Goal: Entertainment & Leisure: Consume media (video, audio)

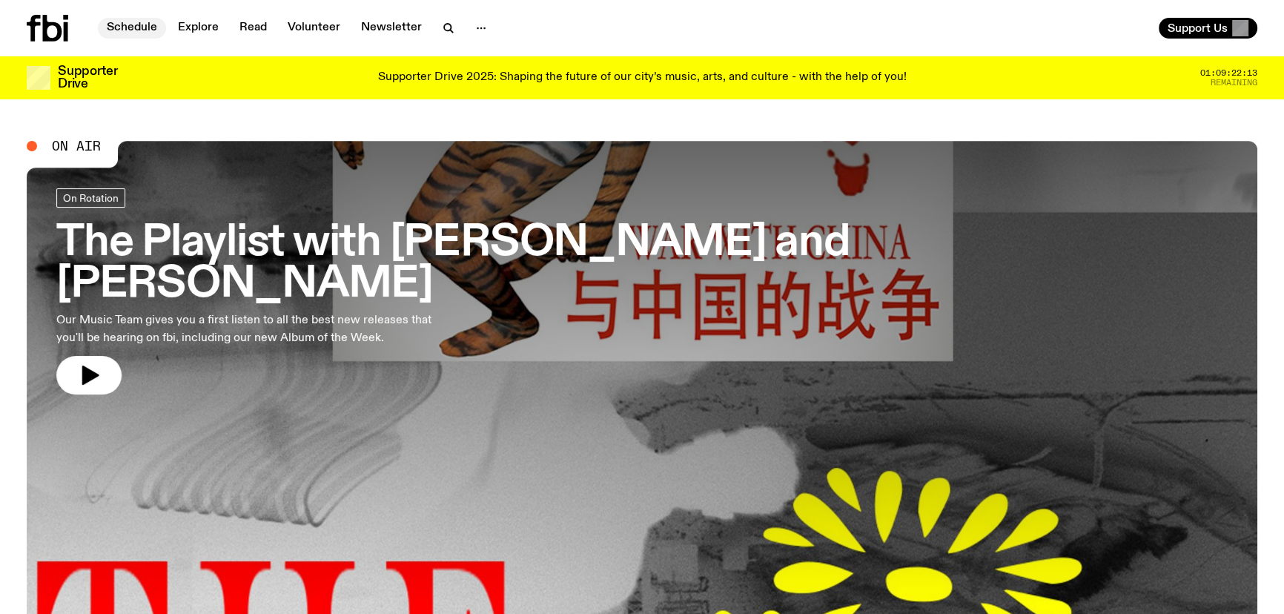
click at [130, 21] on link "Schedule" at bounding box center [132, 28] width 68 height 21
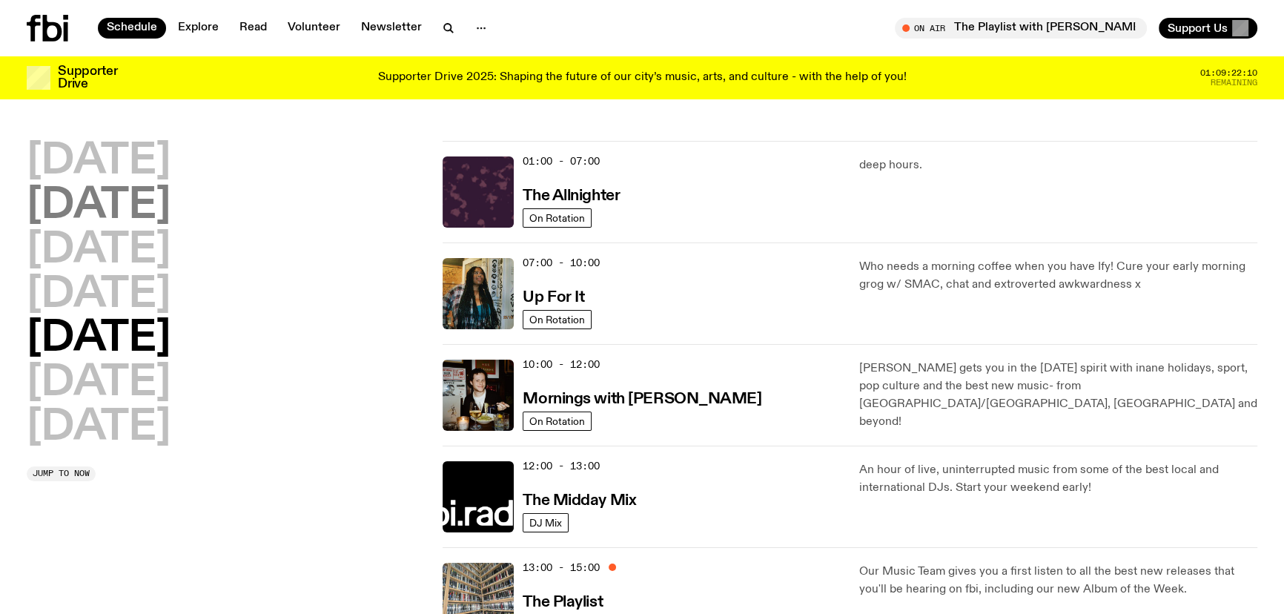
click at [134, 202] on h2 "[DATE]" at bounding box center [99, 206] width 144 height 42
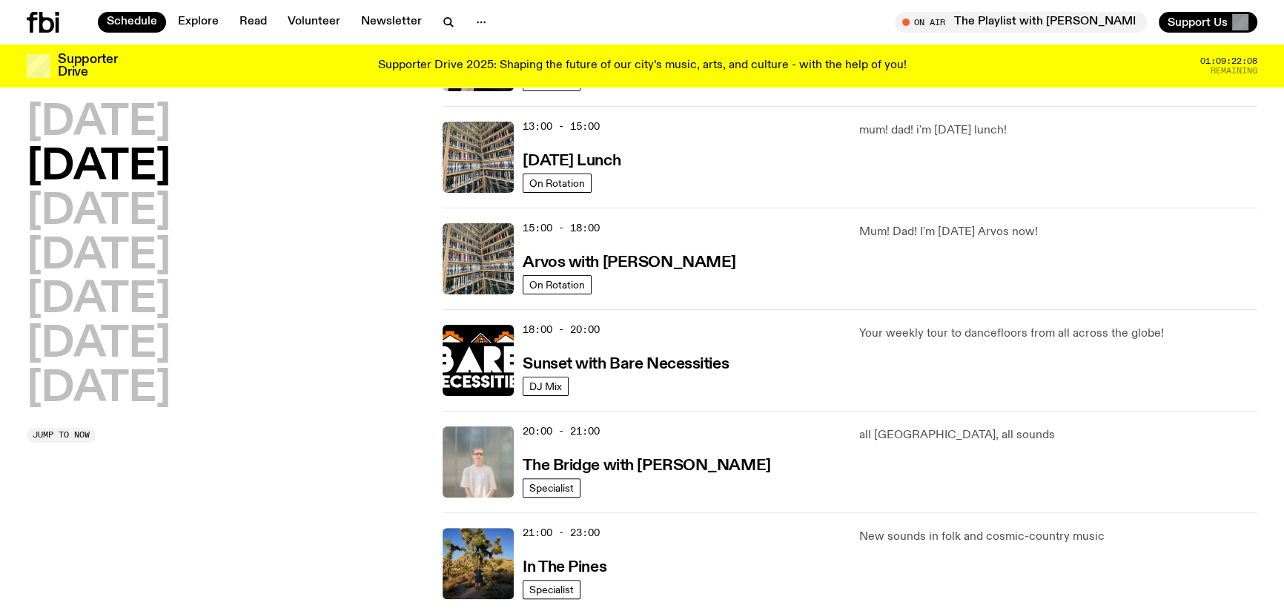
scroll to position [445, 0]
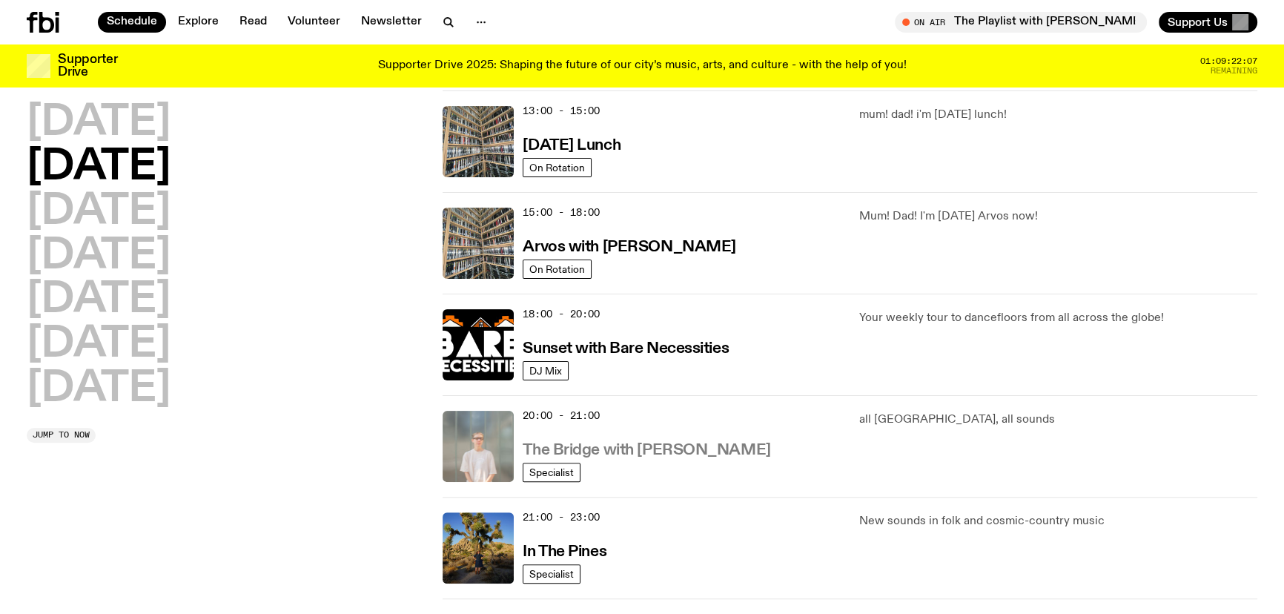
click at [770, 446] on h3 "The Bridge with [PERSON_NAME]" at bounding box center [647, 451] width 248 height 16
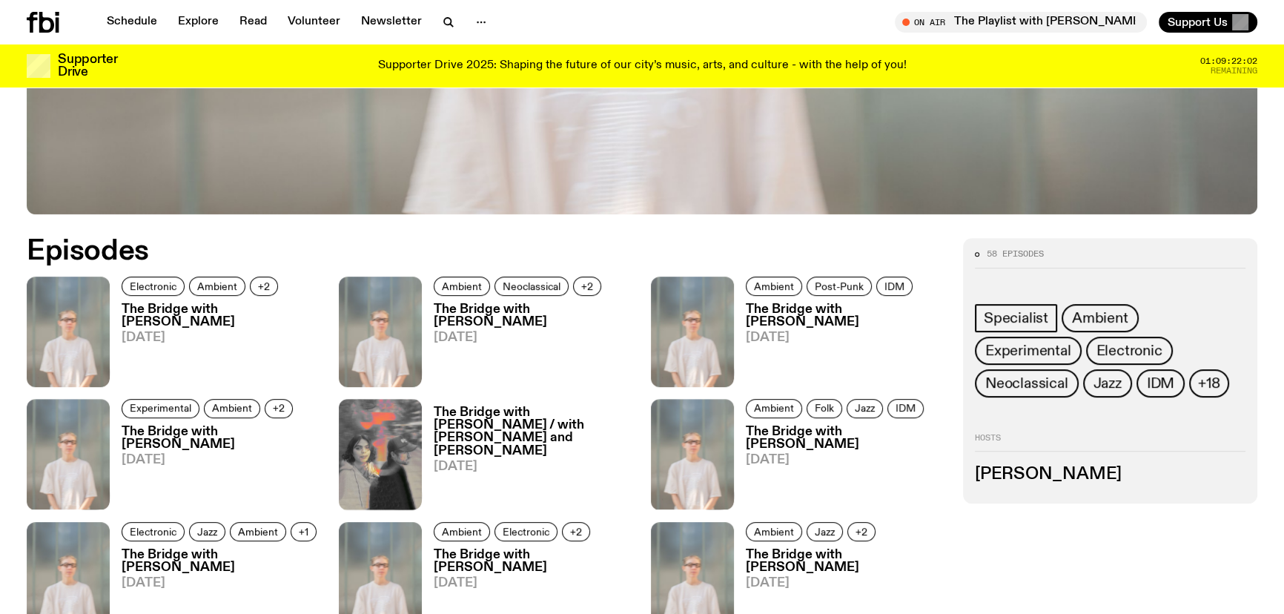
scroll to position [867, 0]
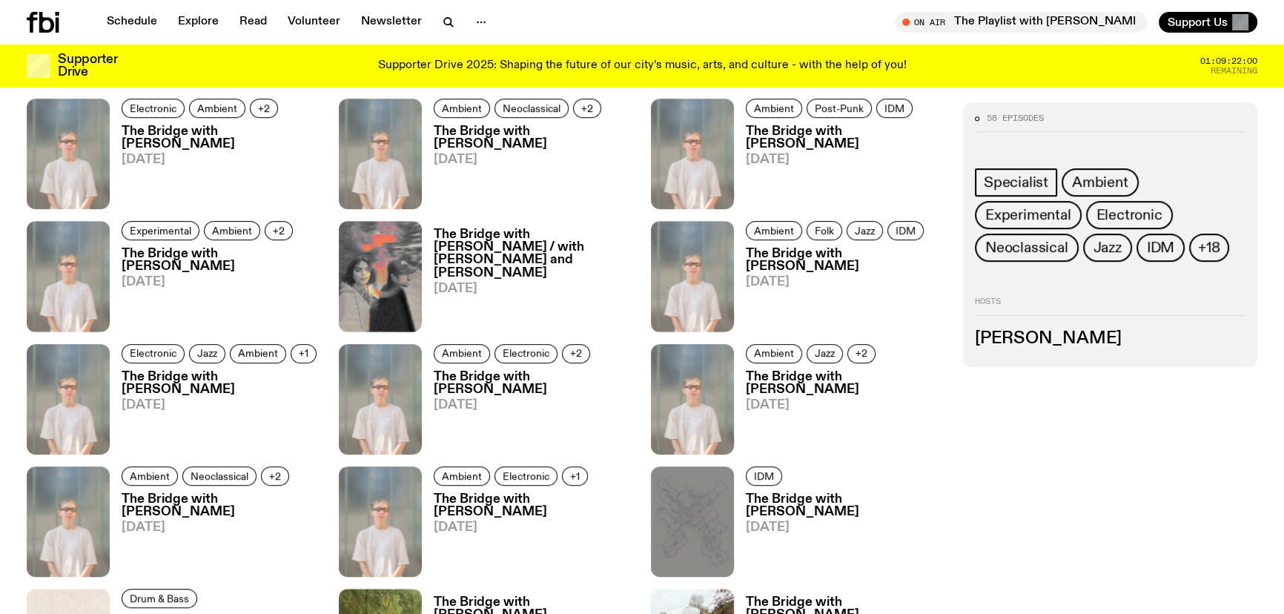
click at [190, 135] on h3 "The Bridge with [PERSON_NAME]" at bounding box center [221, 137] width 199 height 25
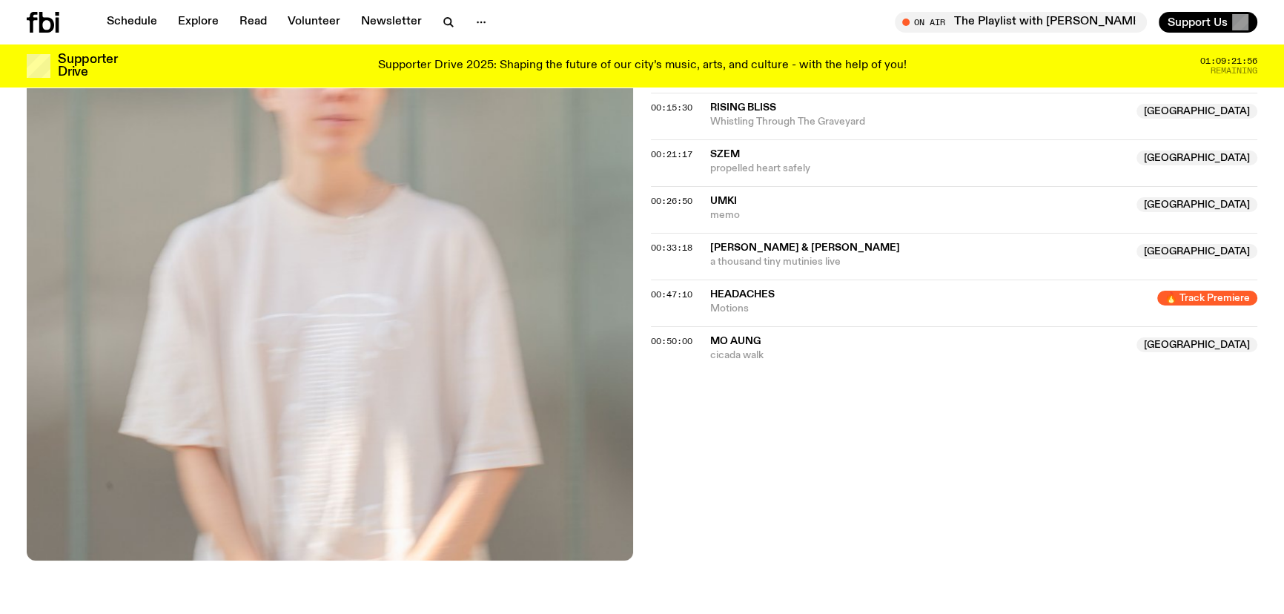
scroll to position [129, 0]
